Goal: Navigation & Orientation: Find specific page/section

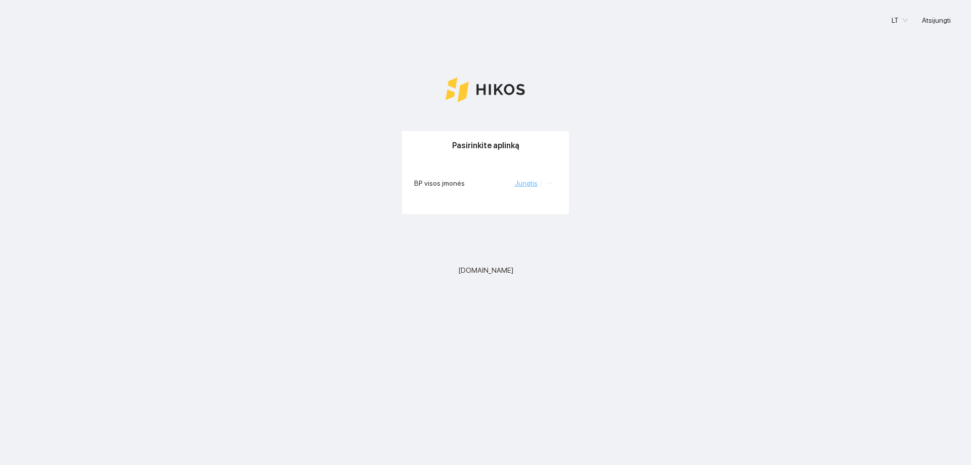
click at [523, 186] on link "Jungtis" at bounding box center [526, 183] width 23 height 8
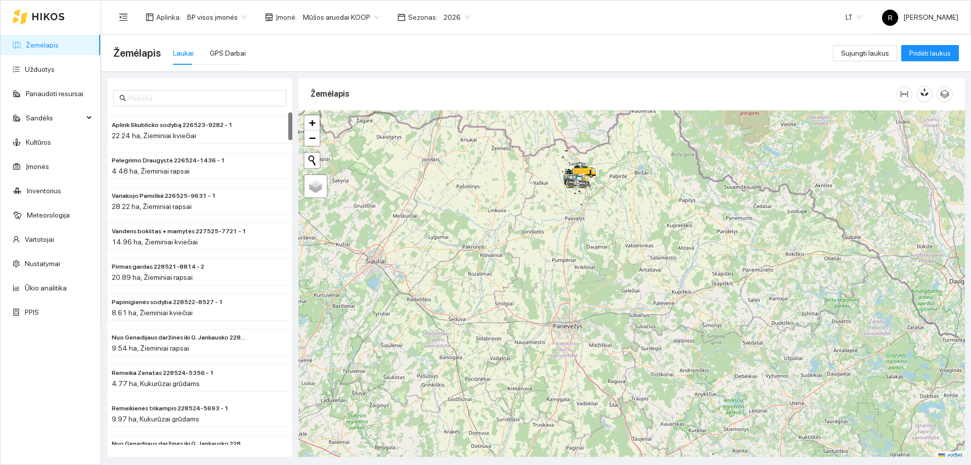
scroll to position [3, 0]
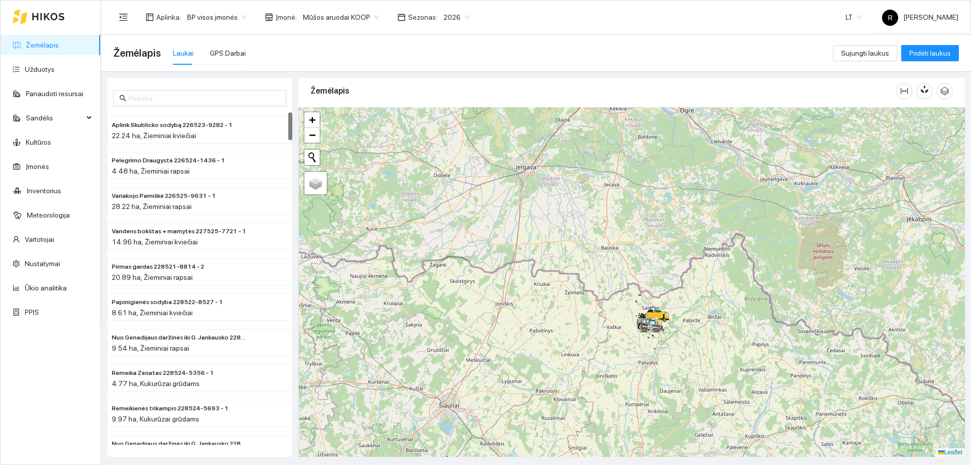
drag, startPoint x: 506, startPoint y: 190, endPoint x: 594, endPoint y: 347, distance: 180.2
click at [592, 361] on div at bounding box center [631, 281] width 666 height 349
click at [580, 303] on div at bounding box center [631, 281] width 666 height 349
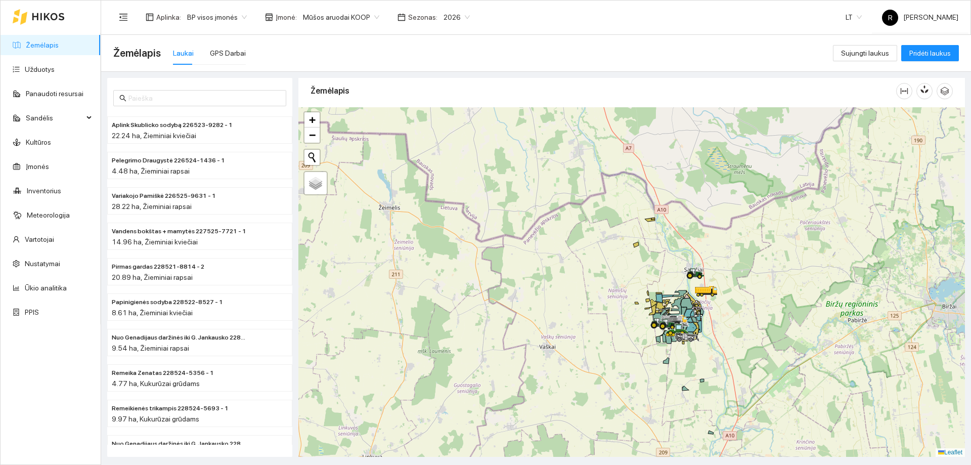
drag, startPoint x: 695, startPoint y: 315, endPoint x: 599, endPoint y: 302, distance: 97.4
click at [607, 301] on div at bounding box center [631, 281] width 666 height 349
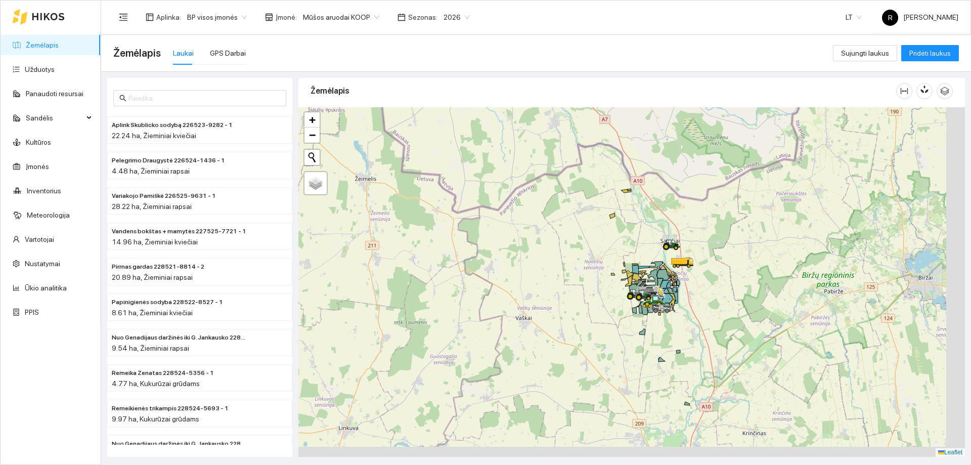
drag, startPoint x: 625, startPoint y: 301, endPoint x: 582, endPoint y: 232, distance: 80.8
click at [582, 232] on div at bounding box center [631, 281] width 666 height 349
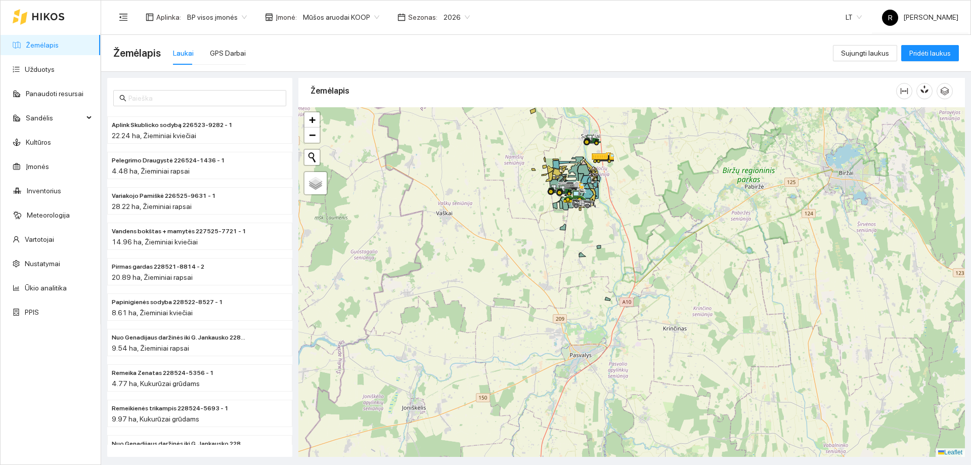
drag, startPoint x: 589, startPoint y: 283, endPoint x: 533, endPoint y: 217, distance: 86.0
click at [533, 217] on div at bounding box center [631, 281] width 666 height 349
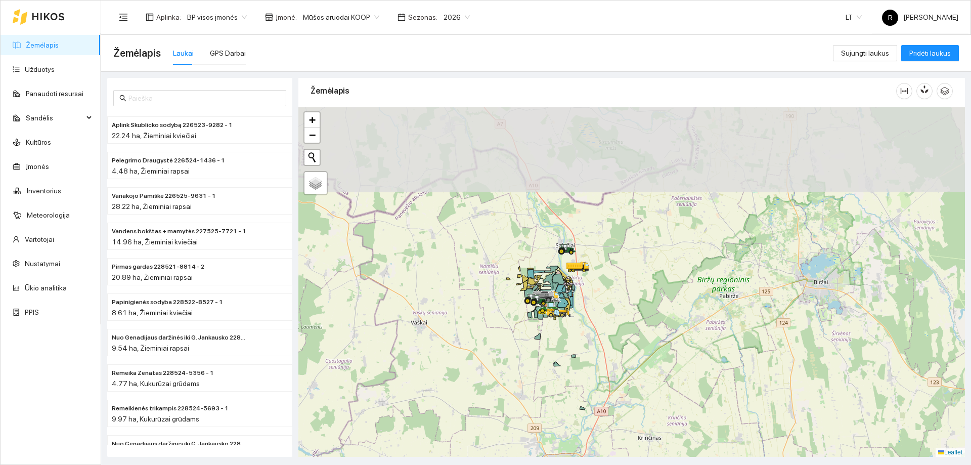
drag, startPoint x: 531, startPoint y: 180, endPoint x: 531, endPoint y: 388, distance: 207.8
click at [532, 396] on div at bounding box center [631, 281] width 666 height 349
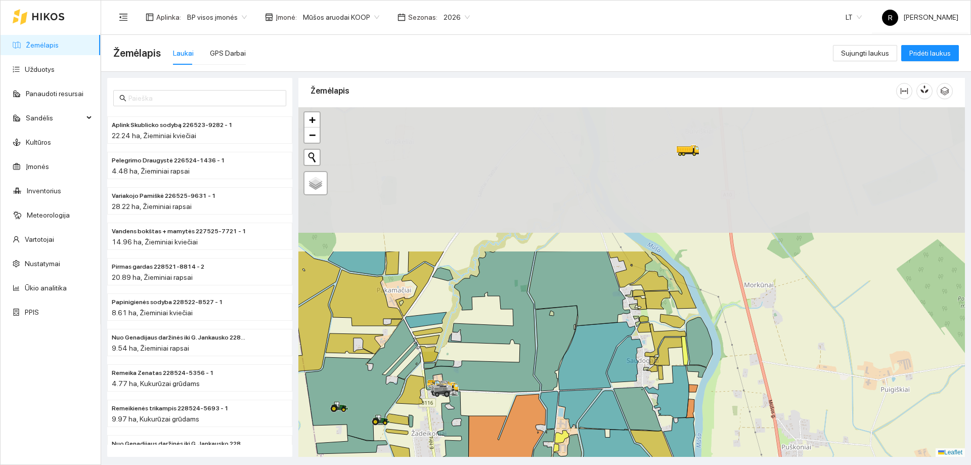
drag, startPoint x: 599, startPoint y: 237, endPoint x: 565, endPoint y: 416, distance: 182.0
click at [565, 416] on icon at bounding box center [580, 408] width 44 height 39
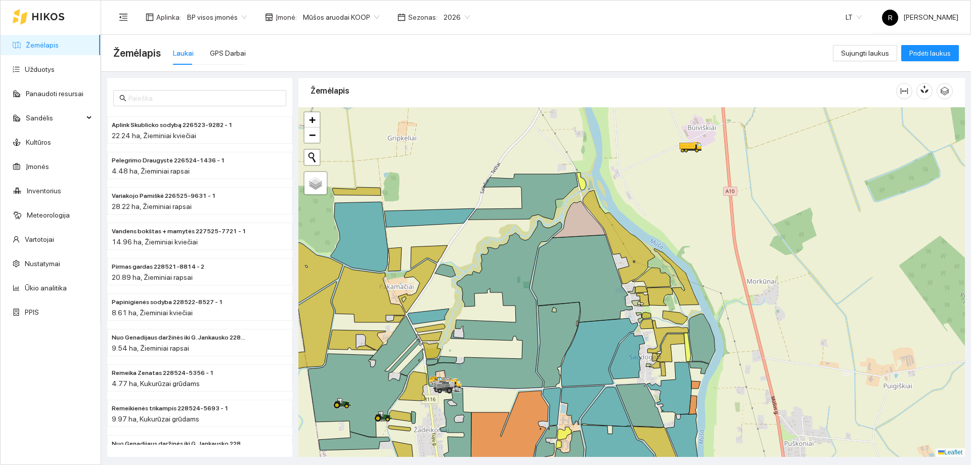
drag, startPoint x: 494, startPoint y: 393, endPoint x: 564, endPoint y: 287, distance: 127.0
click at [564, 287] on div at bounding box center [631, 281] width 666 height 349
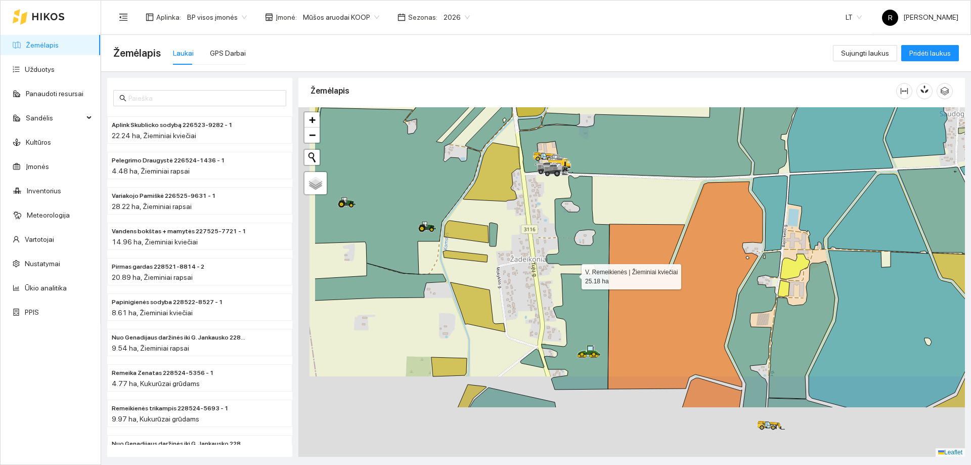
drag, startPoint x: 481, startPoint y: 371, endPoint x: 575, endPoint y: 273, distance: 136.2
click at [575, 273] on icon at bounding box center [575, 282] width 68 height 214
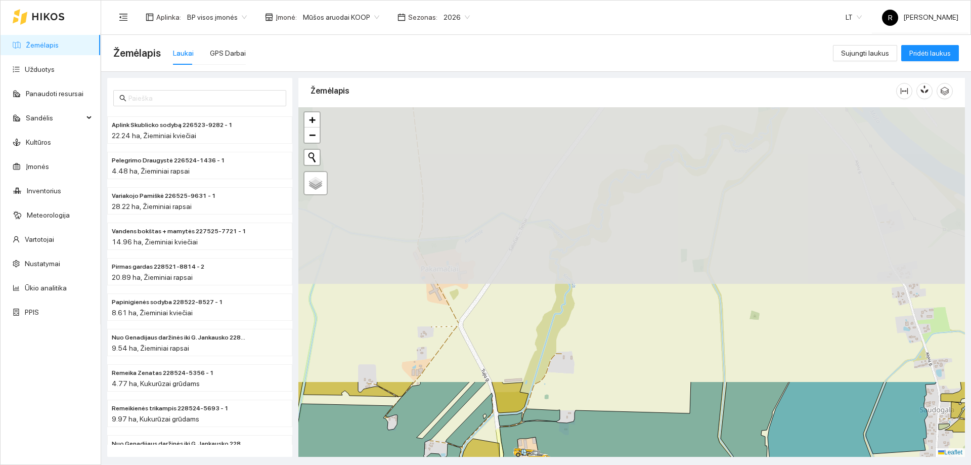
drag, startPoint x: 585, startPoint y: 140, endPoint x: 554, endPoint y: 449, distance: 310.9
click at [554, 449] on icon at bounding box center [615, 427] width 232 height 92
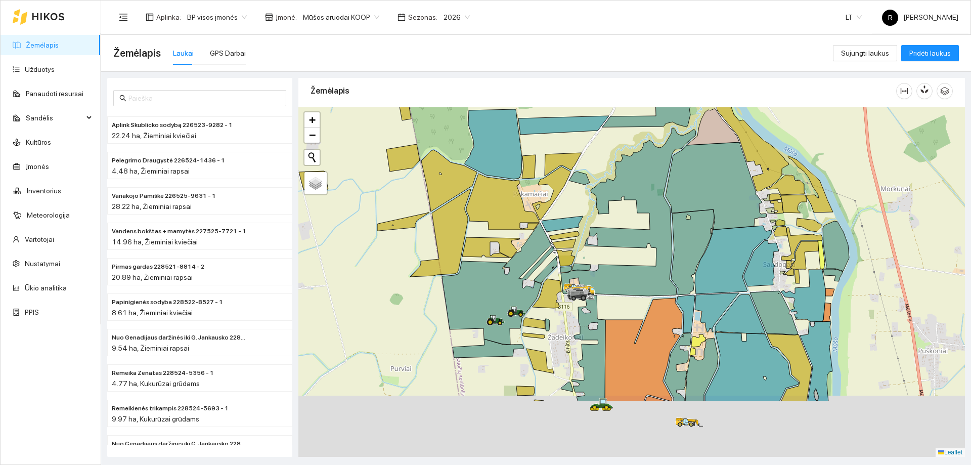
drag, startPoint x: 547, startPoint y: 373, endPoint x: 541, endPoint y: 304, distance: 68.5
click at [541, 304] on icon at bounding box center [546, 293] width 29 height 29
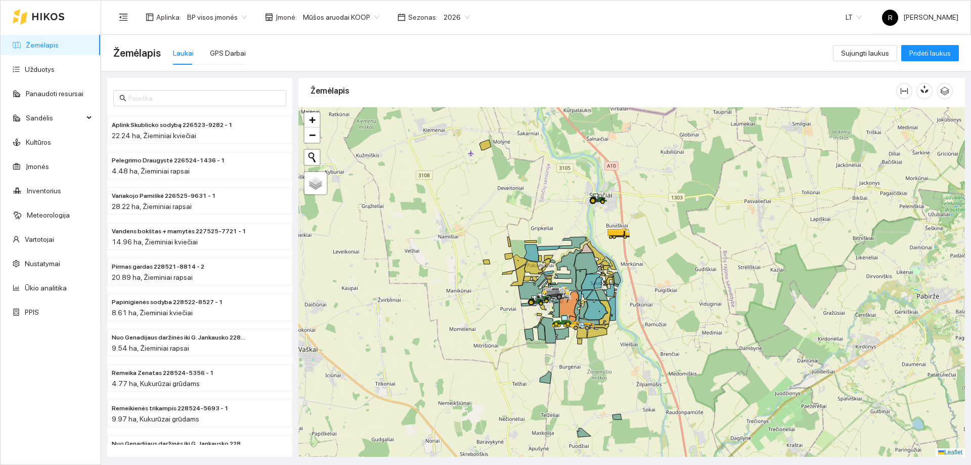
drag, startPoint x: 559, startPoint y: 371, endPoint x: 534, endPoint y: 248, distance: 125.3
click at [534, 262] on div at bounding box center [631, 281] width 666 height 349
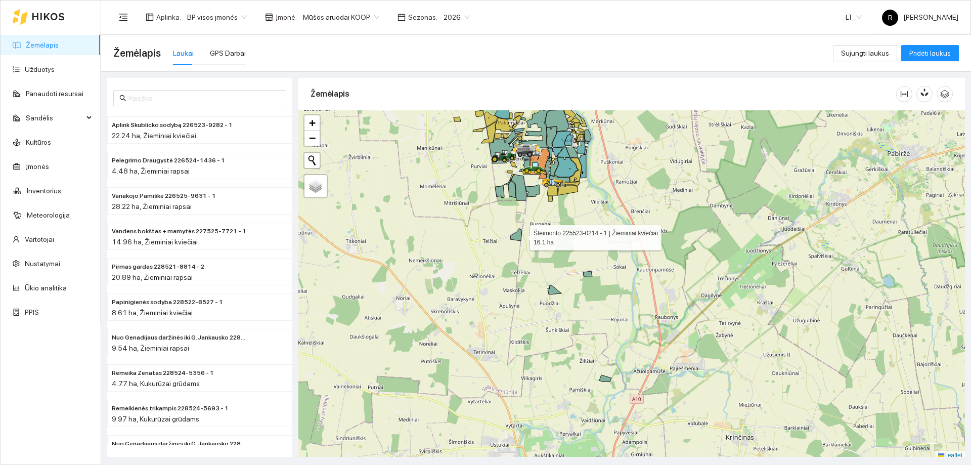
scroll to position [3, 0]
